Goal: Complete application form

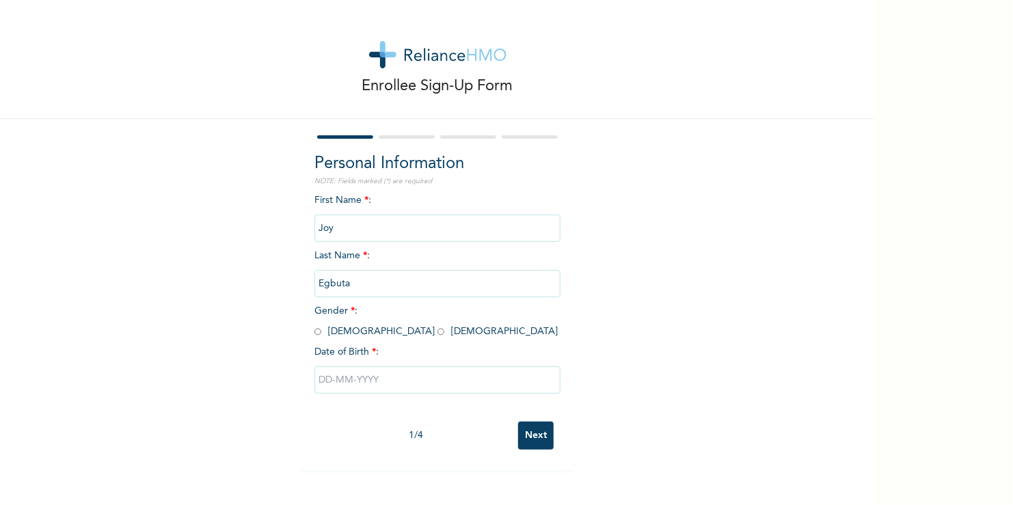
click at [437, 331] on input "radio" at bounding box center [440, 331] width 7 height 13
radio input "true"
click at [325, 380] on input "text" at bounding box center [437, 379] width 246 height 27
select select "7"
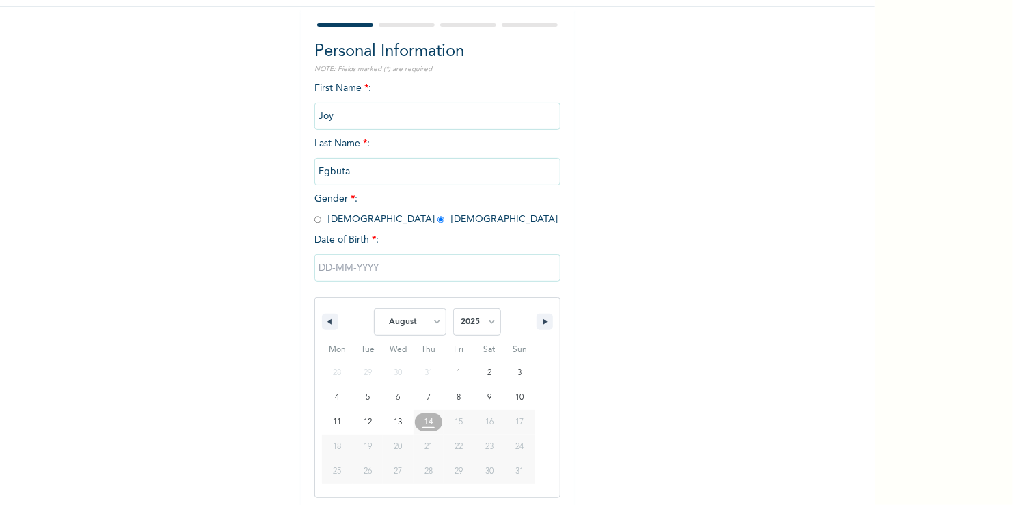
scroll to position [115, 0]
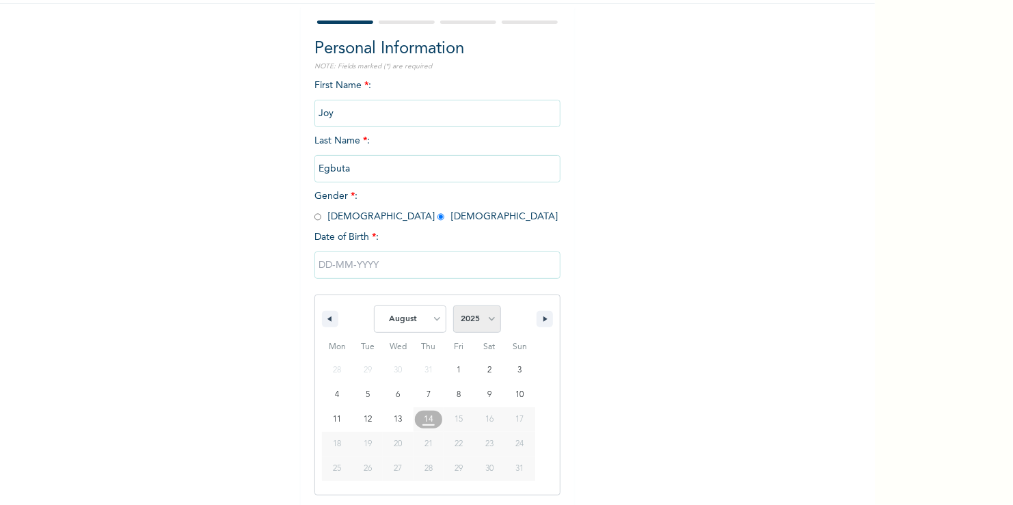
click at [489, 318] on select "2025 2024 2023 2022 2021 2020 2019 2018 2017 2016 2015 2014 2013 2012 2011 2010…" at bounding box center [477, 318] width 48 height 27
select select "2000"
click at [453, 305] on select "2025 2024 2023 2022 2021 2020 2019 2018 2017 2016 2015 2014 2013 2012 2011 2010…" at bounding box center [477, 318] width 48 height 27
type input "[DATE]"
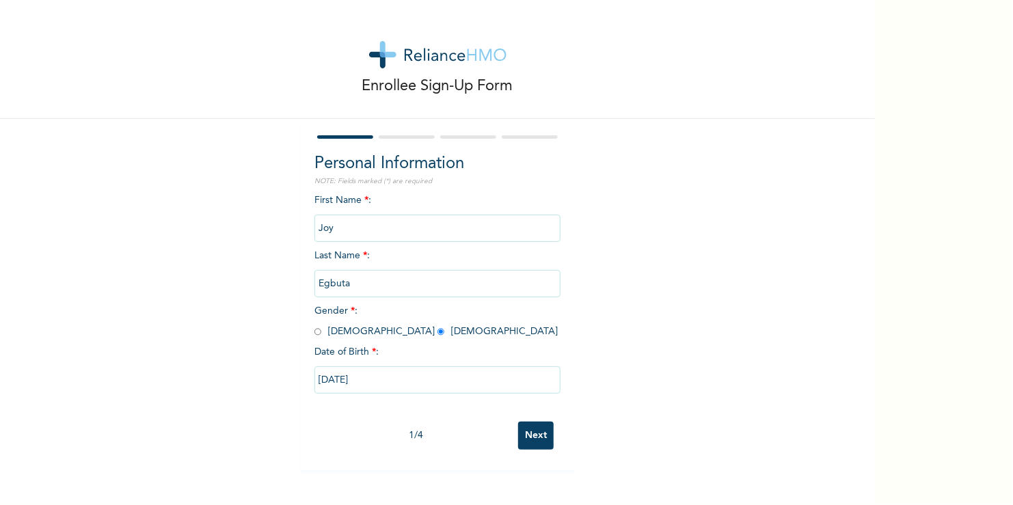
click at [525, 433] on input "Next" at bounding box center [536, 436] width 36 height 28
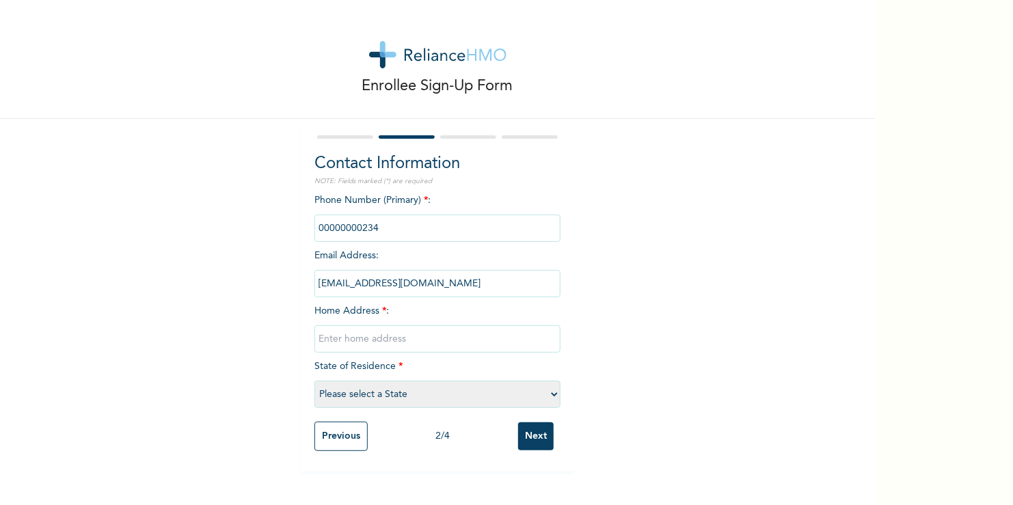
click at [343, 340] on input "text" at bounding box center [437, 338] width 246 height 27
click at [355, 222] on input "phone" at bounding box center [437, 228] width 246 height 27
click at [392, 236] on input "phone" at bounding box center [437, 228] width 246 height 27
